Goal: Transaction & Acquisition: Book appointment/travel/reservation

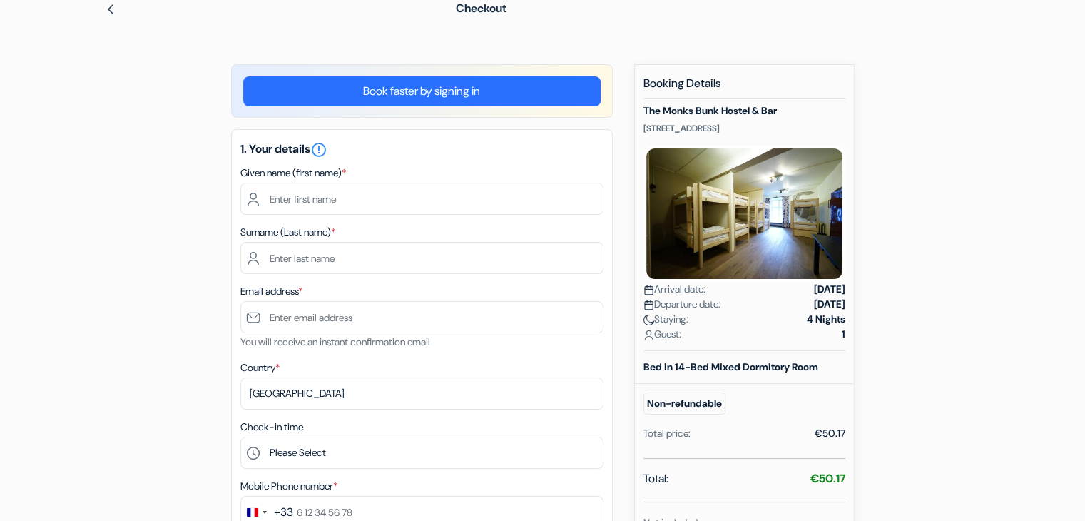
scroll to position [66, 0]
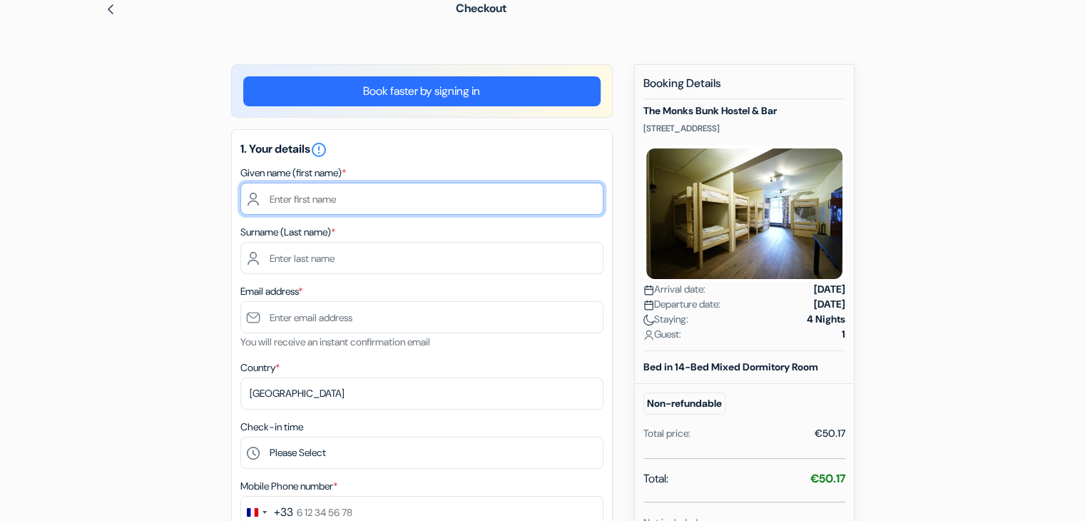
click at [468, 201] on input "text" at bounding box center [421, 199] width 363 height 32
type input "[PERSON_NAME]"
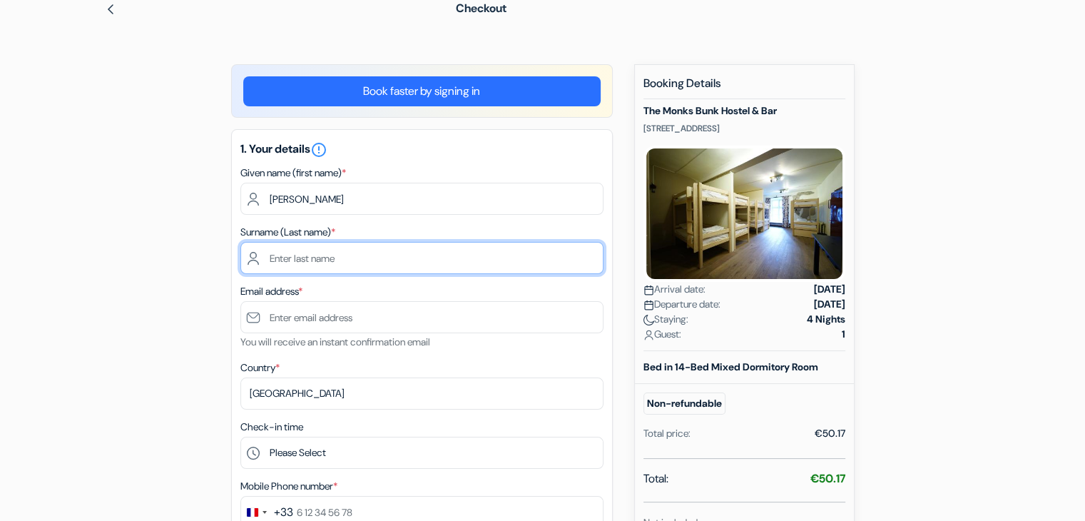
type input "[PERSON_NAME]"
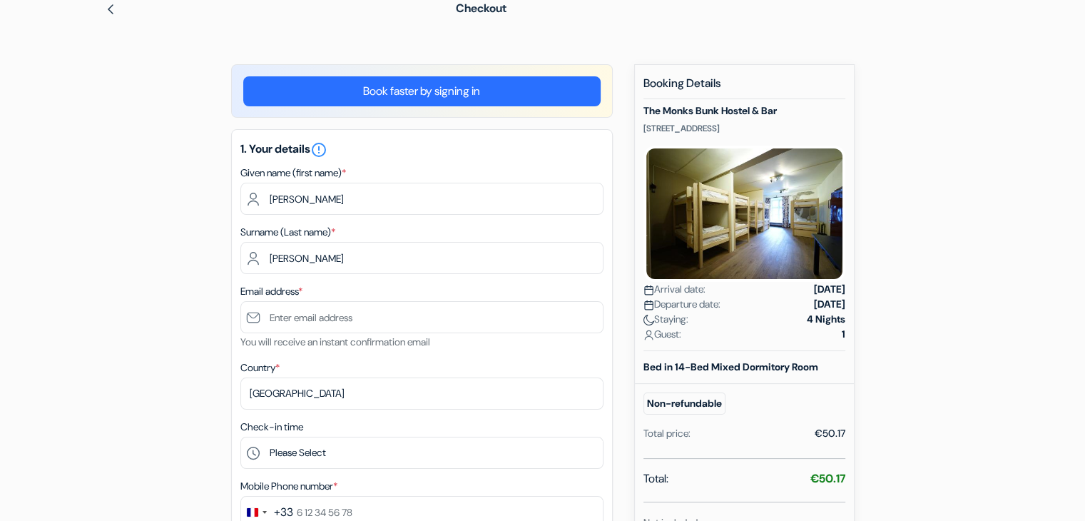
type input "[EMAIL_ADDRESS][DOMAIN_NAME]"
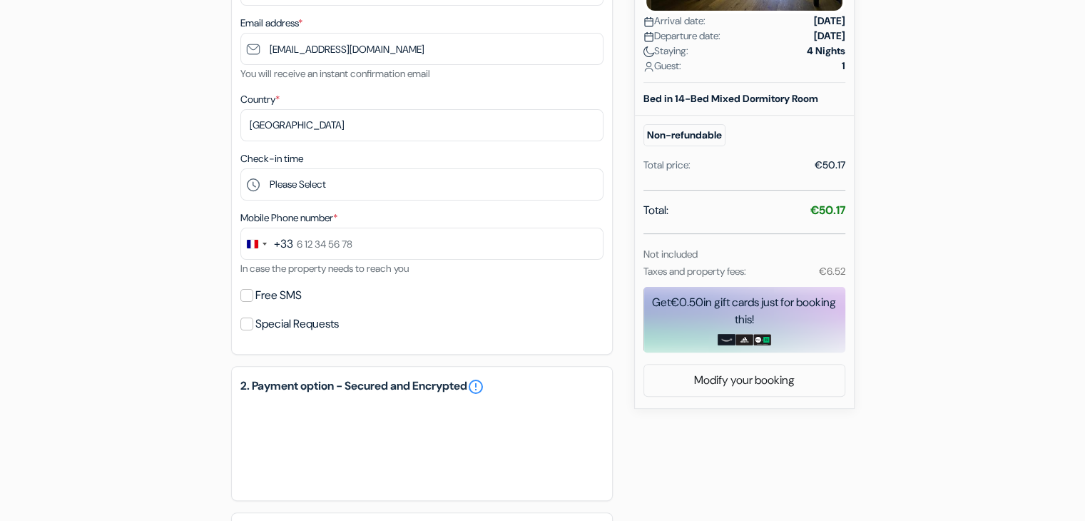
scroll to position [334, 0]
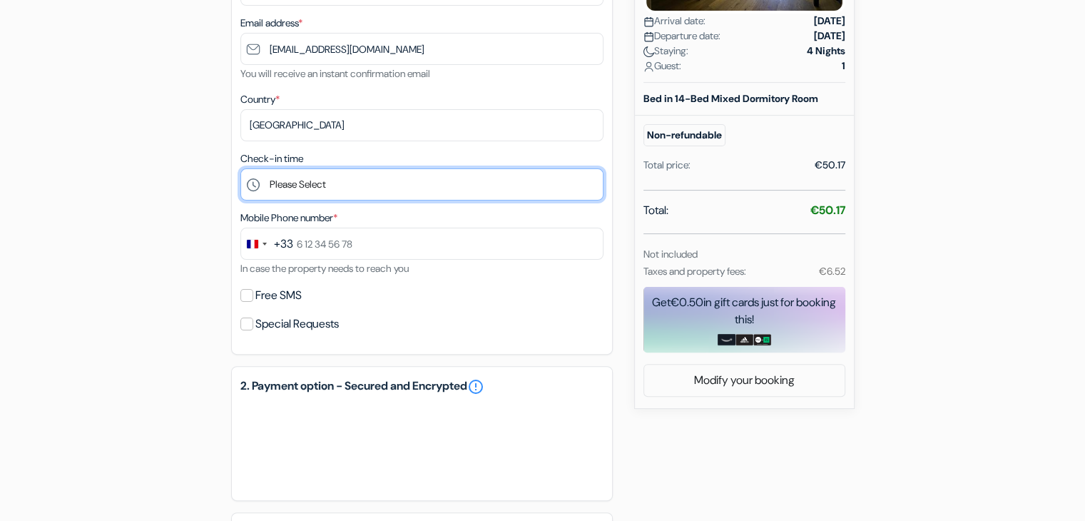
click at [355, 189] on select "Please Select 15:00 16:00 17:00 18:00 19:00 20:00 21:00 22:00 23:00" at bounding box center [421, 184] width 363 height 32
select select "15"
click at [240, 168] on select "Please Select 15:00 16:00 17:00 18:00 19:00 20:00 21:00 22:00 23:00" at bounding box center [421, 184] width 363 height 32
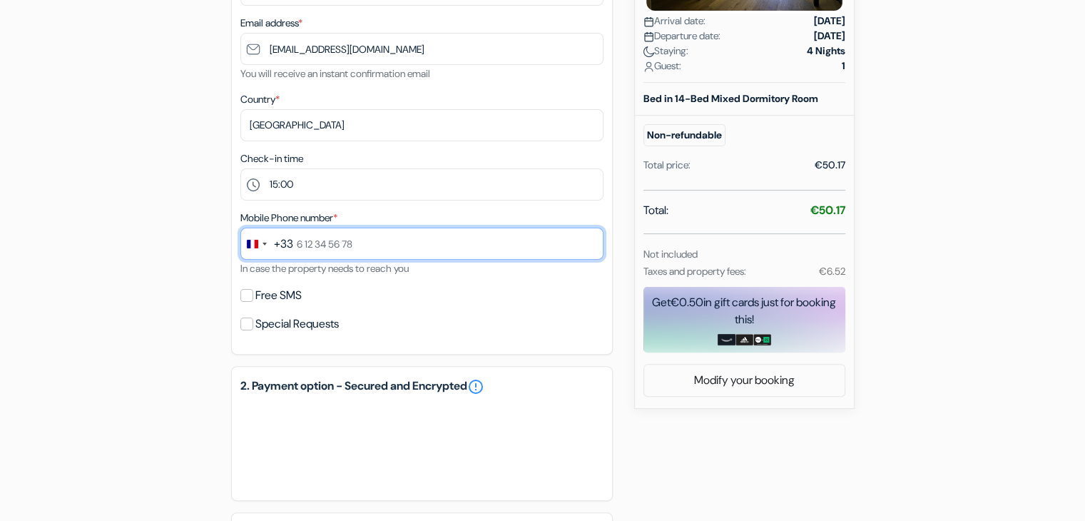
click at [345, 229] on input "text" at bounding box center [421, 244] width 363 height 32
type input "0633699091"
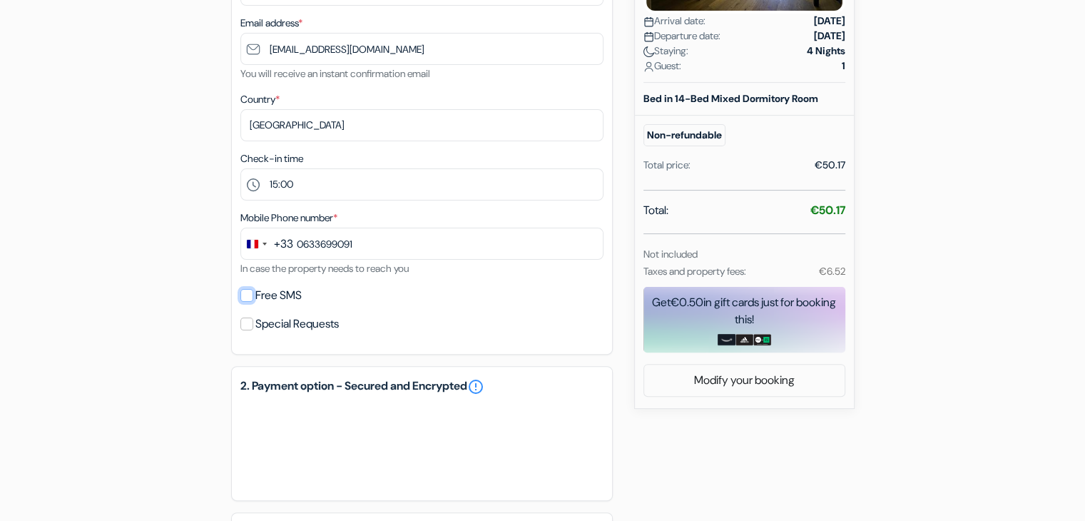
click at [248, 295] on input "Free SMS" at bounding box center [246, 295] width 13 height 13
checkbox input "true"
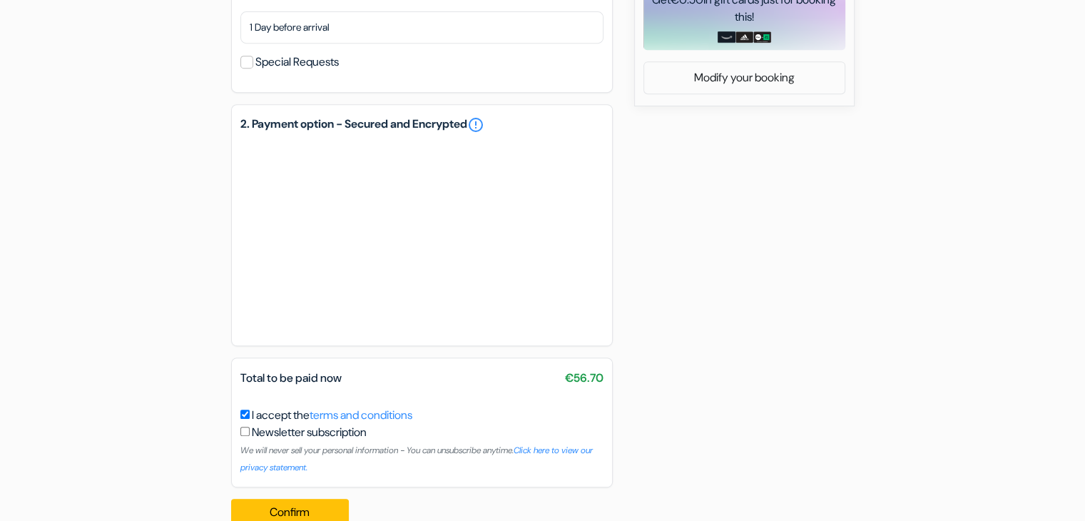
scroll to position [668, 0]
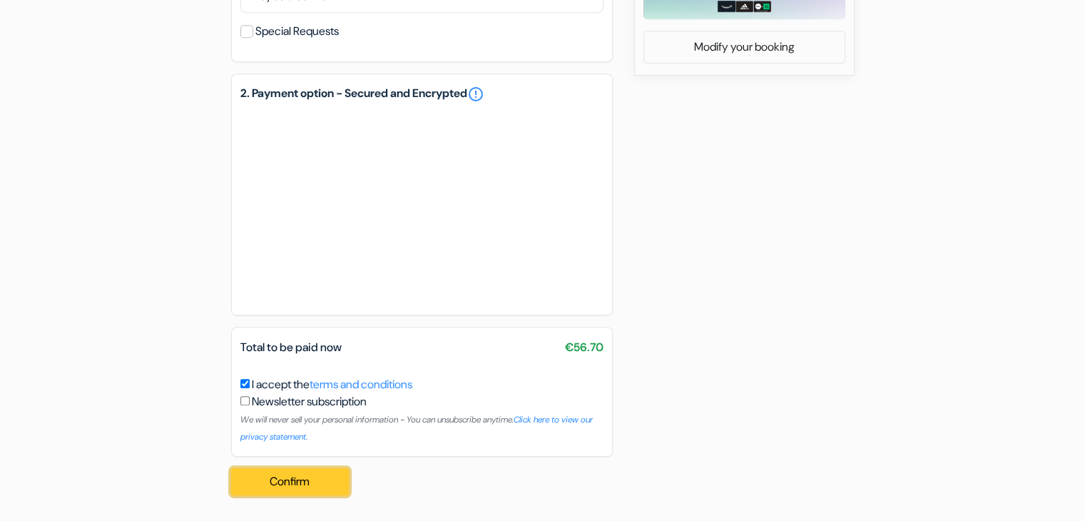
click at [291, 485] on button "Confirm Loading..." at bounding box center [290, 481] width 118 height 27
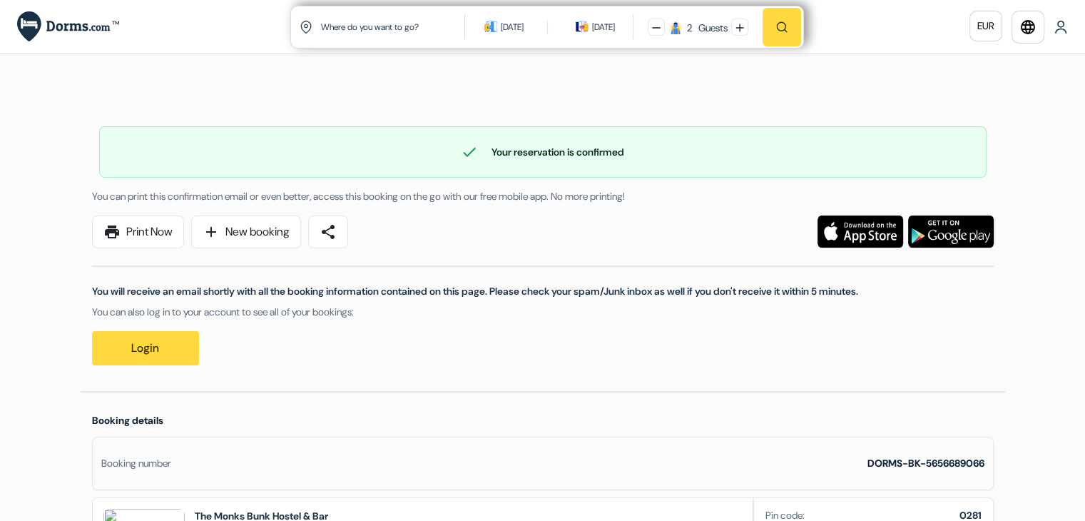
drag, startPoint x: 117, startPoint y: 238, endPoint x: 873, endPoint y: 455, distance: 786.4
click at [117, 238] on span "print" at bounding box center [111, 231] width 17 height 17
